Goal: Task Accomplishment & Management: Use online tool/utility

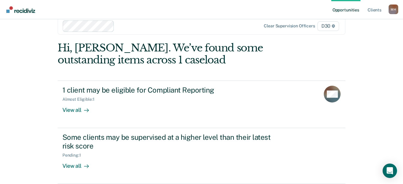
scroll to position [67, 0]
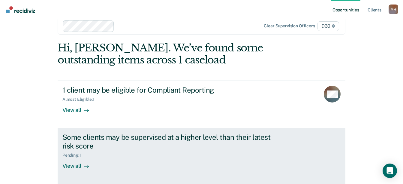
click at [79, 160] on div "View all" at bounding box center [79, 164] width 34 height 12
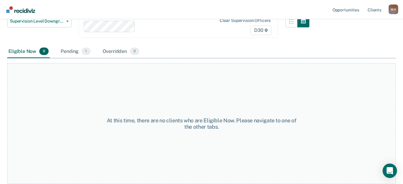
scroll to position [90, 0]
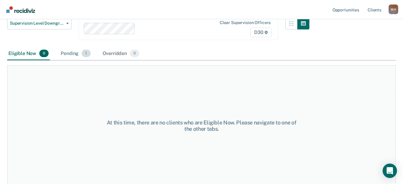
click at [88, 60] on div "Pending 1" at bounding box center [75, 53] width 32 height 13
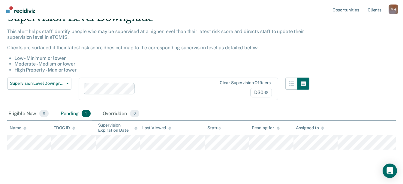
scroll to position [0, 0]
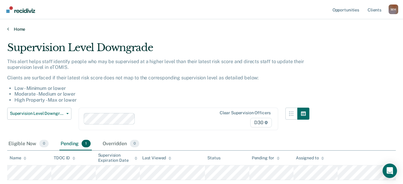
click at [20, 32] on link "Home" at bounding box center [201, 28] width 389 height 5
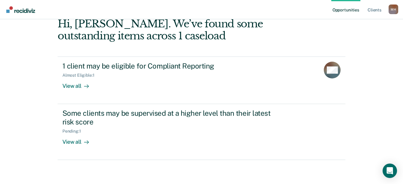
scroll to position [90, 0]
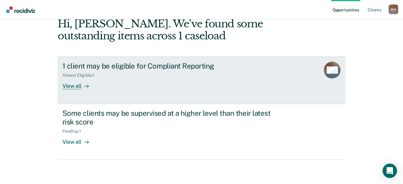
click at [74, 78] on div "View all" at bounding box center [79, 84] width 34 height 12
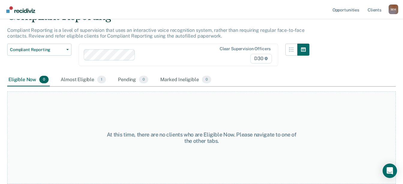
scroll to position [15, 0]
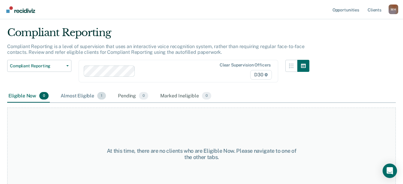
click at [100, 103] on div "Almost Eligible 1" at bounding box center [83, 95] width 48 height 13
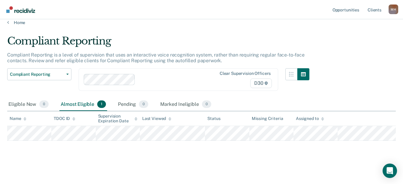
scroll to position [0, 0]
